Goal: Transaction & Acquisition: Purchase product/service

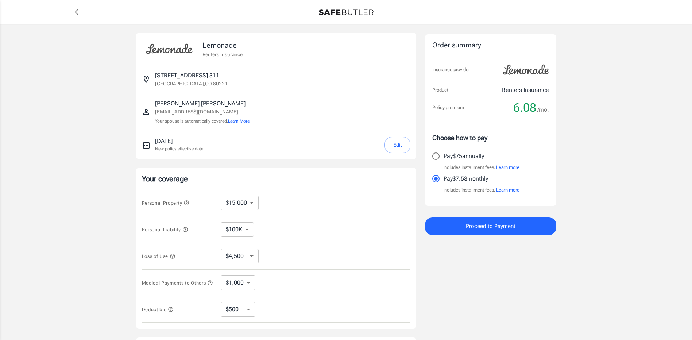
select select "15000"
select select "500"
click at [440, 156] on input "Pay $75 annually" at bounding box center [435, 156] width 15 height 15
radio input "true"
click at [400, 142] on button "Edit" at bounding box center [398, 145] width 26 height 16
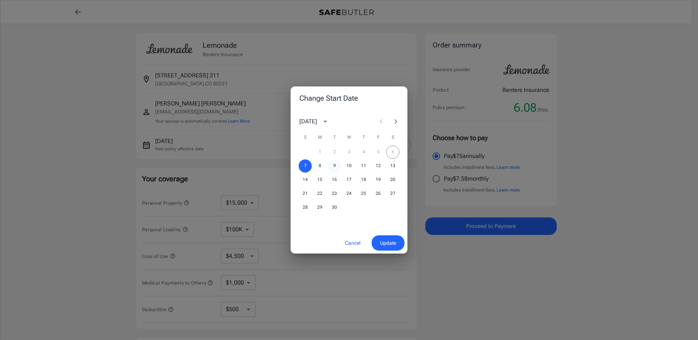
click at [334, 167] on button "9" at bounding box center [334, 165] width 13 height 13
click at [393, 246] on span "Update" at bounding box center [388, 243] width 16 height 9
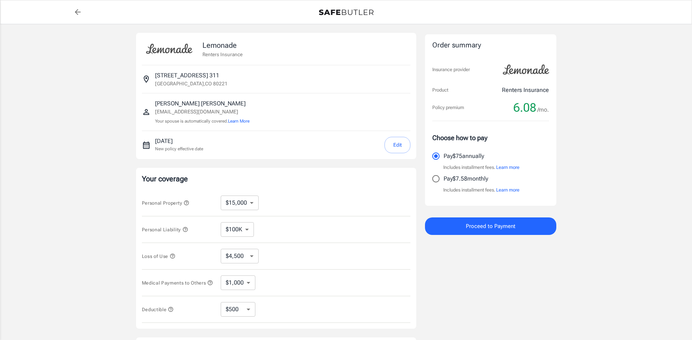
click at [475, 276] on div "Order summary Insurance provider Product Renters Insurance Policy premium 6.08 …" at bounding box center [490, 218] width 131 height 371
click at [581, 124] on div "Lemonade Renters Insurance [STREET_ADDRESS] [PERSON_NAME] [EMAIL_ADDRESS][DOMAI…" at bounding box center [346, 218] width 692 height 388
click at [573, 153] on div "Lemonade Renters Insurance [STREET_ADDRESS] [PERSON_NAME] [EMAIL_ADDRESS][DOMAI…" at bounding box center [346, 218] width 692 height 388
click at [521, 226] on button "Proceed to Payment" at bounding box center [490, 226] width 131 height 18
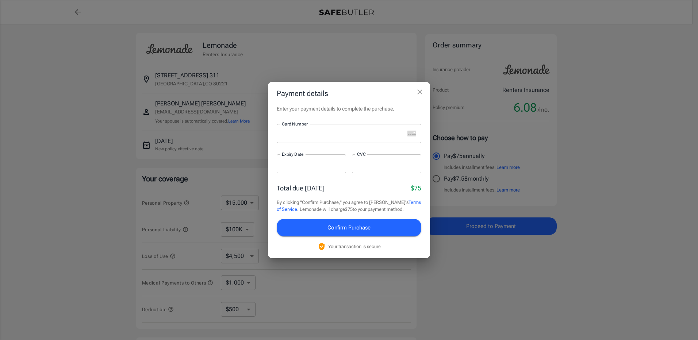
click at [319, 139] on div at bounding box center [341, 133] width 128 height 19
click at [356, 228] on span "Confirm Purchase" at bounding box center [348, 227] width 43 height 9
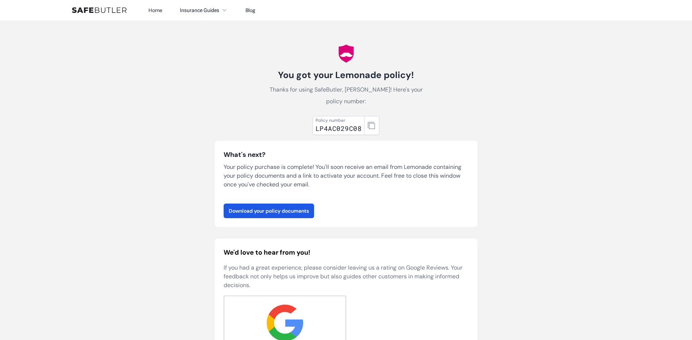
click at [419, 92] on p "Thanks for using SafeButler, [PERSON_NAME]! Here's your policy number:" at bounding box center [346, 95] width 163 height 23
drag, startPoint x: 316, startPoint y: 128, endPoint x: 361, endPoint y: 127, distance: 45.3
click at [361, 127] on div "Policy number LP4AC029C08" at bounding box center [339, 125] width 52 height 19
drag, startPoint x: 361, startPoint y: 127, endPoint x: 340, endPoint y: 129, distance: 20.5
copy div "LP4AC029C08"
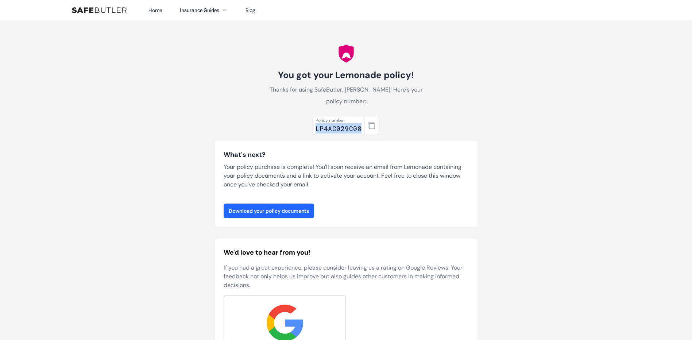
click at [293, 207] on link "Download your policy documents" at bounding box center [269, 211] width 90 height 15
